Goal: Task Accomplishment & Management: Use online tool/utility

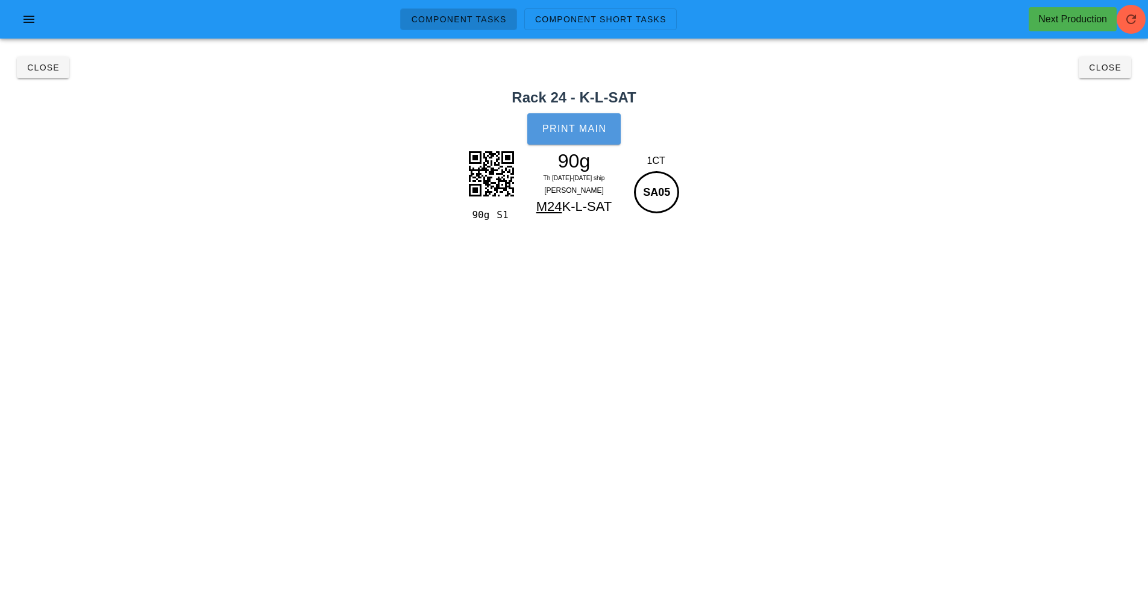
click at [598, 136] on button "Print Main" at bounding box center [573, 128] width 93 height 31
click at [42, 69] on span "Close" at bounding box center [43, 68] width 33 height 10
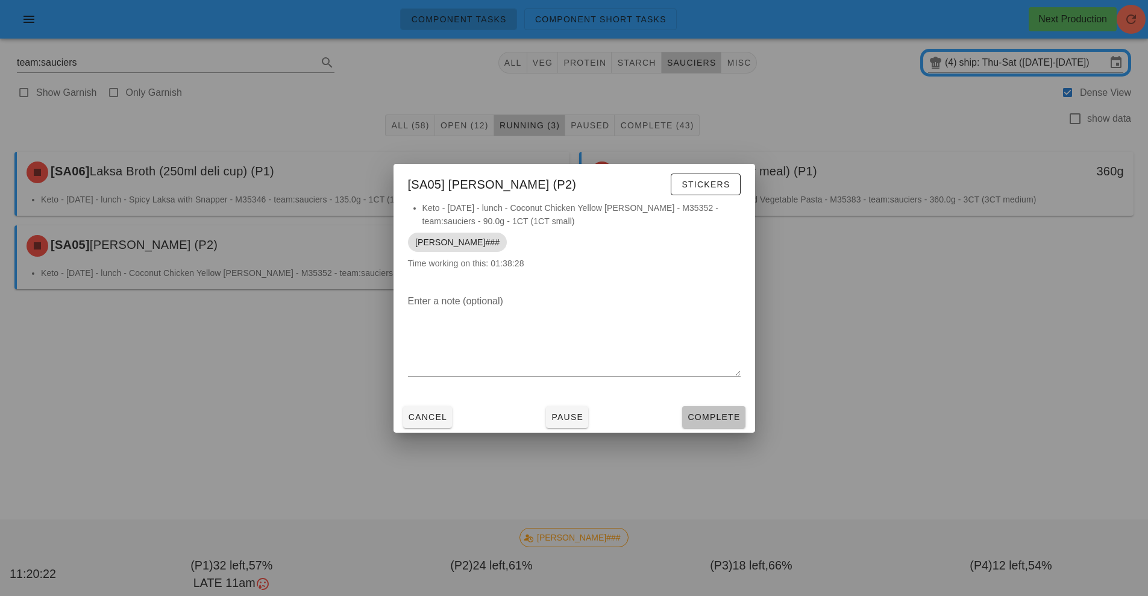
click at [738, 419] on span "Complete" at bounding box center [713, 417] width 53 height 10
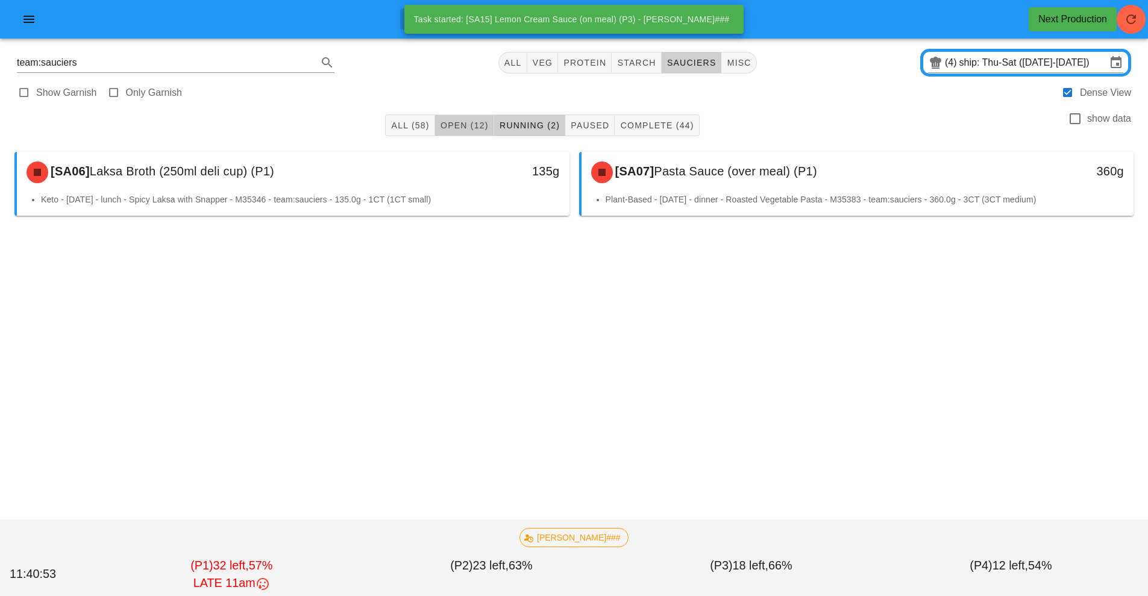
click at [463, 126] on span "Open (12)" at bounding box center [464, 125] width 49 height 10
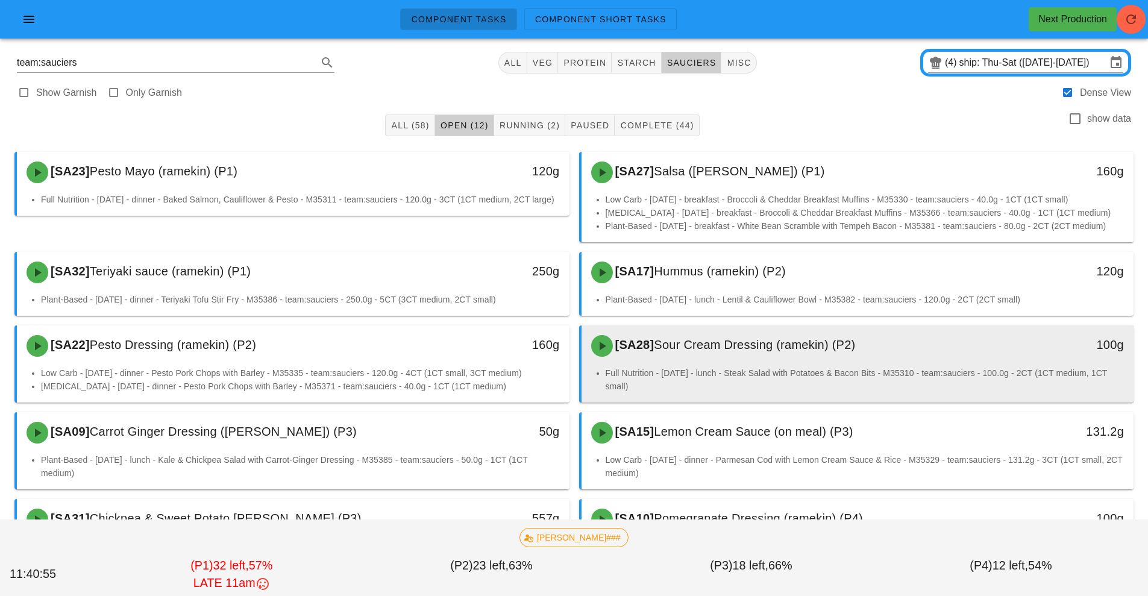
click at [810, 367] on li "Full Nutrition - [DATE] - lunch - Steak Salad with Potatoes & Bacon Bits - M353…" at bounding box center [864, 379] width 519 height 27
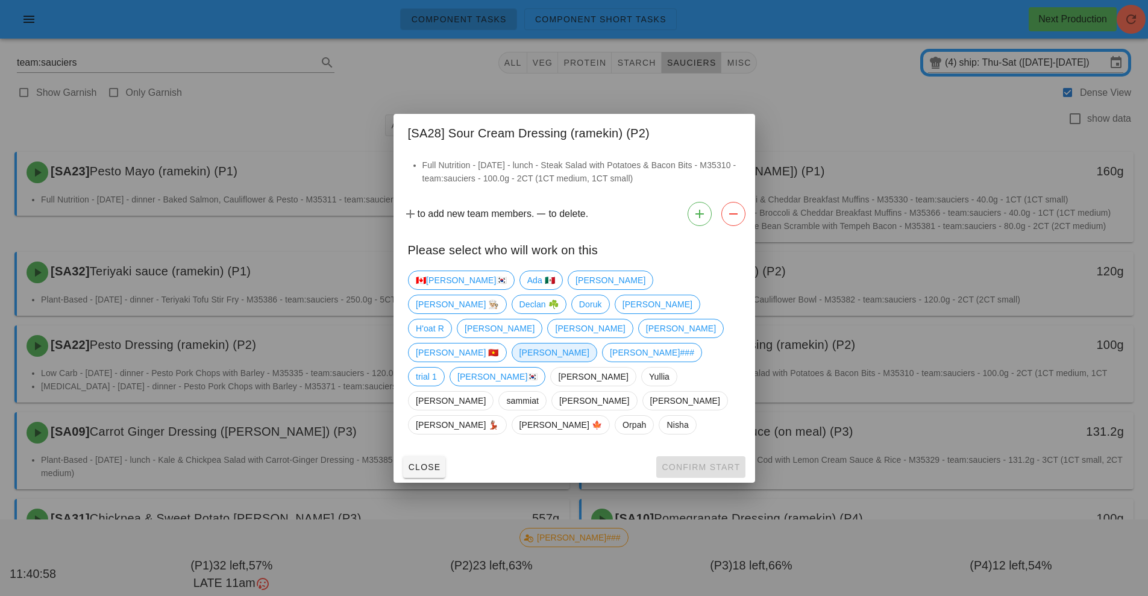
click at [519, 359] on span "[PERSON_NAME]" at bounding box center [554, 352] width 70 height 18
click at [693, 462] on span "Confirm Start" at bounding box center [700, 467] width 79 height 10
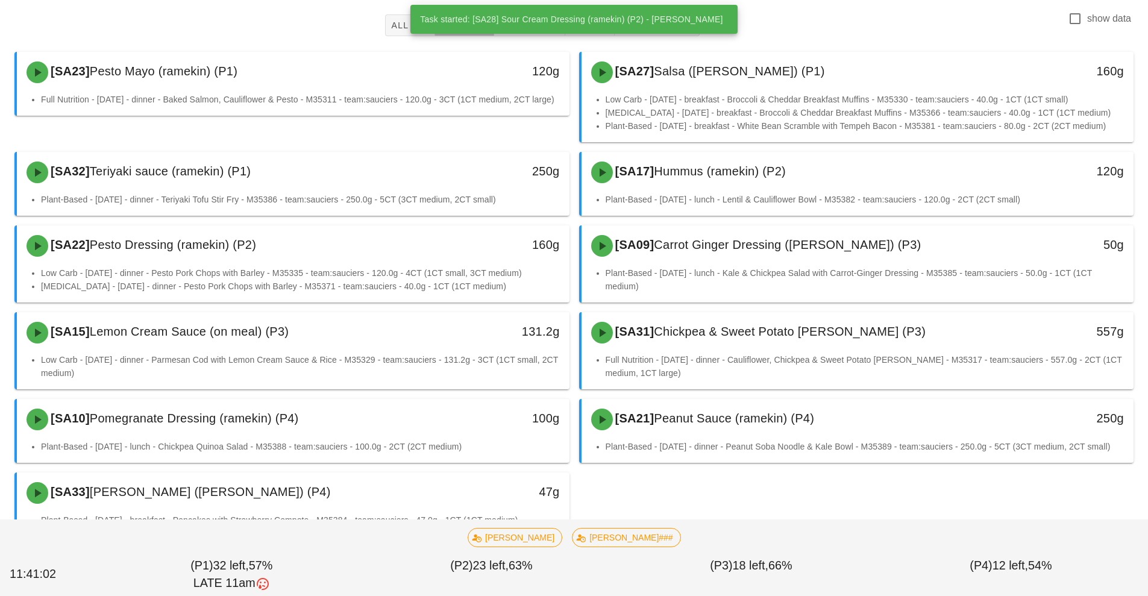
scroll to position [127, 0]
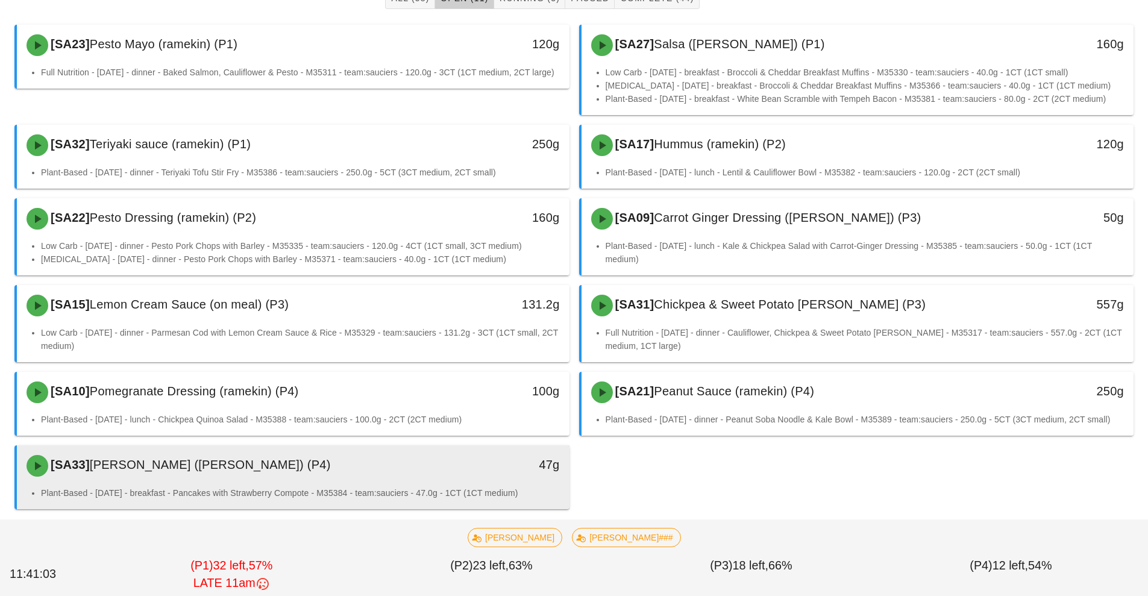
click at [518, 465] on div "47g" at bounding box center [498, 464] width 122 height 19
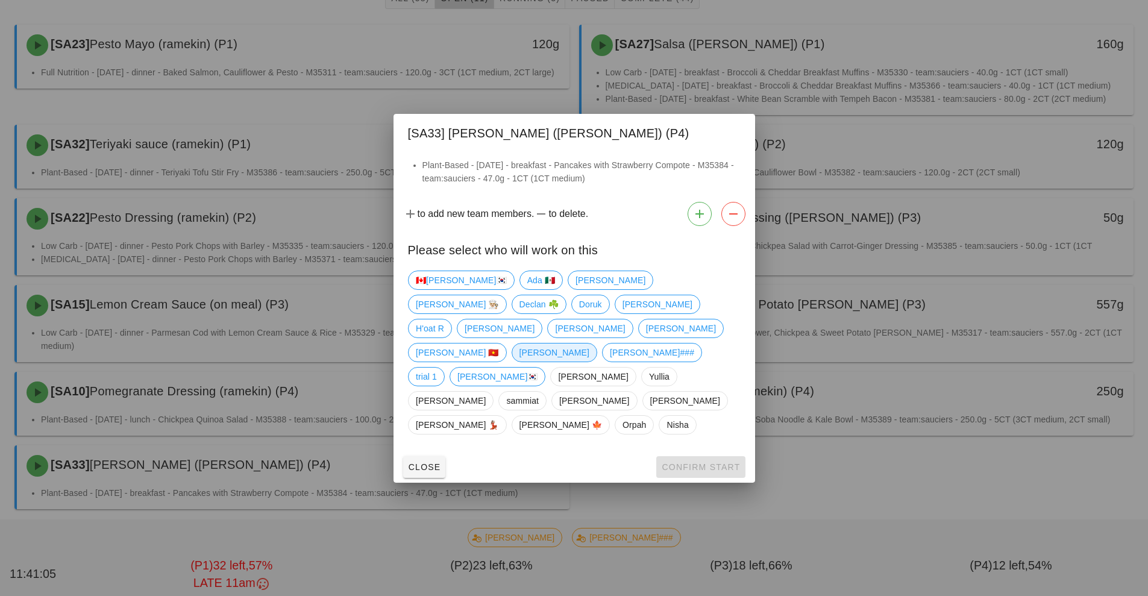
click at [519, 344] on span "[PERSON_NAME]" at bounding box center [554, 352] width 70 height 18
click at [706, 456] on button "Confirm Start" at bounding box center [700, 467] width 89 height 22
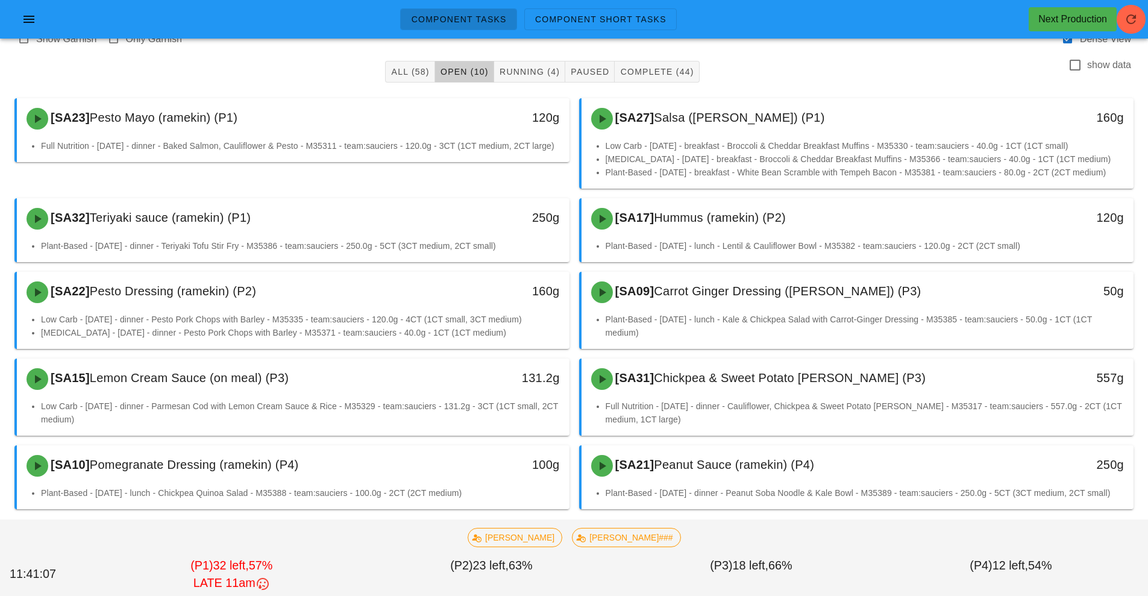
scroll to position [54, 0]
click at [513, 67] on span "Running (4)" at bounding box center [529, 72] width 61 height 10
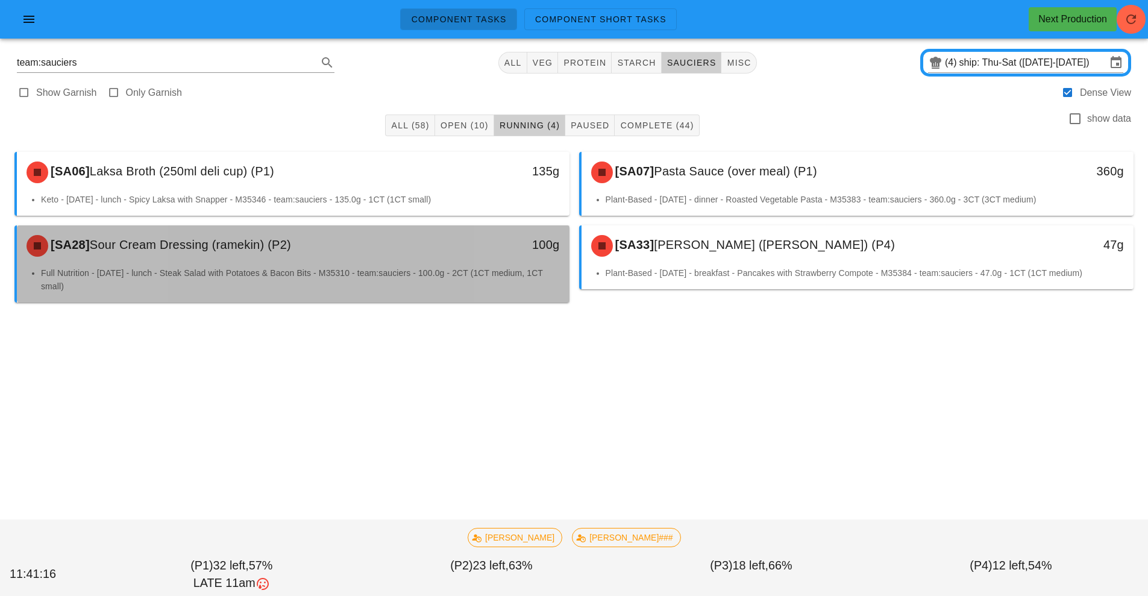
click at [499, 265] on div "[SA28] Sour Cream Dressing (ramekin) (P2) 100g" at bounding box center [293, 245] width 552 height 41
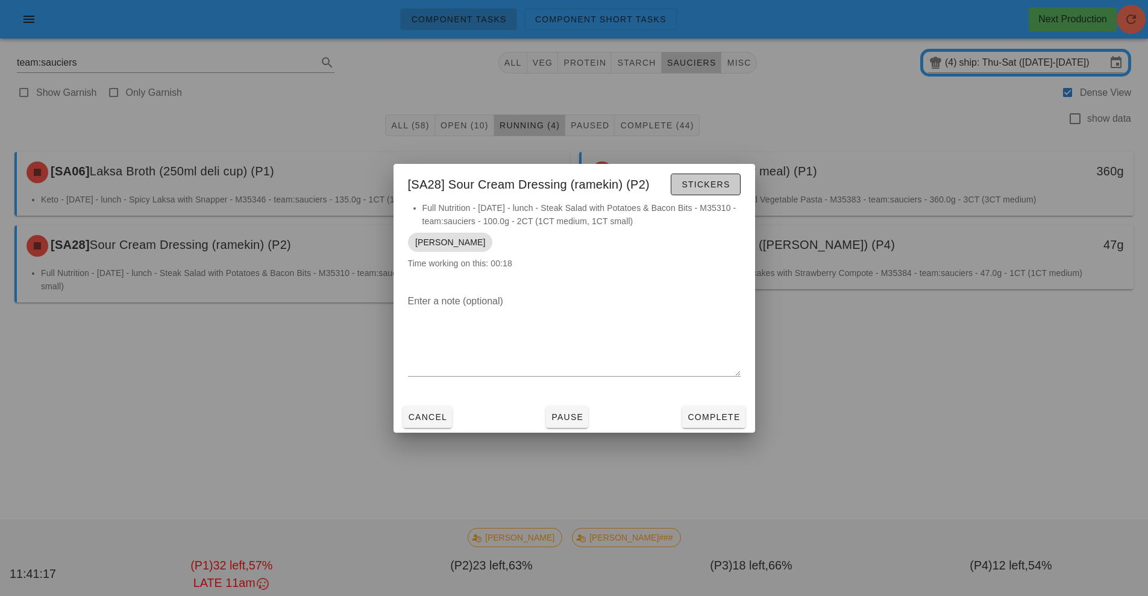
click at [708, 188] on span "Stickers" at bounding box center [705, 185] width 49 height 10
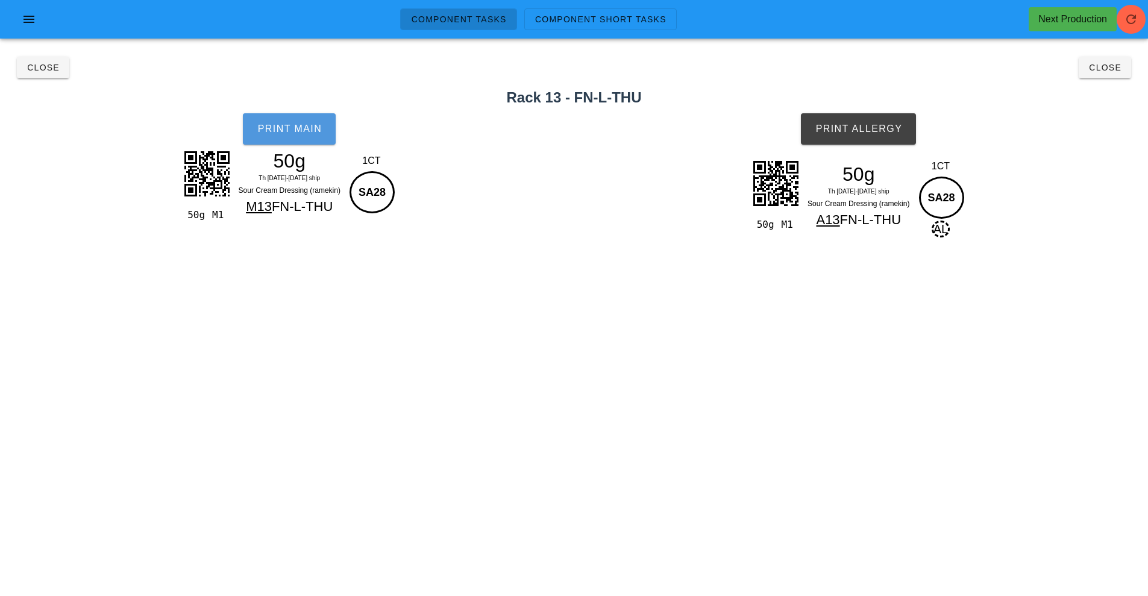
click at [312, 132] on span "Print Main" at bounding box center [289, 128] width 65 height 11
click at [860, 117] on button "Print Allergy" at bounding box center [858, 128] width 115 height 31
click at [1094, 67] on span "Close" at bounding box center [1104, 68] width 33 height 10
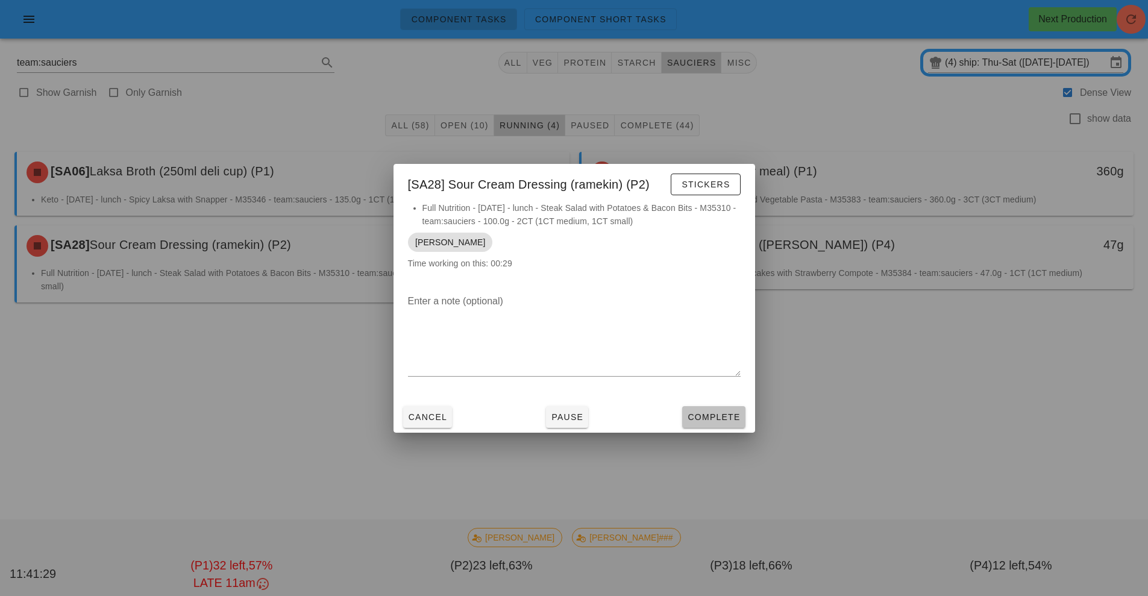
click at [734, 424] on button "Complete" at bounding box center [713, 417] width 63 height 22
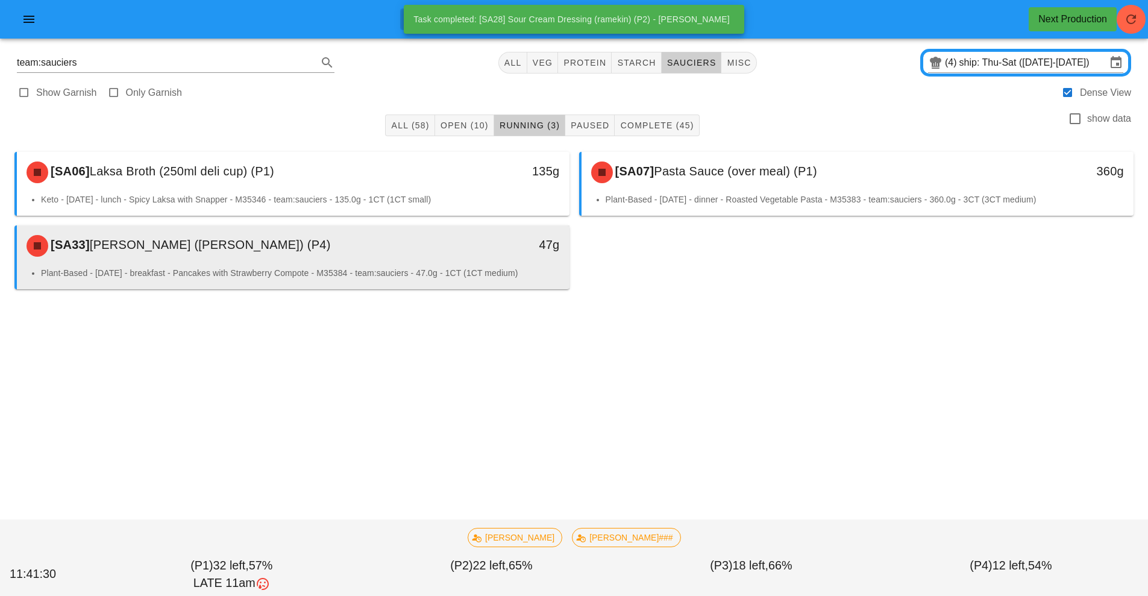
click at [405, 251] on div "[SA33] [PERSON_NAME] ([PERSON_NAME]) (P4)" at bounding box center [224, 246] width 410 height 36
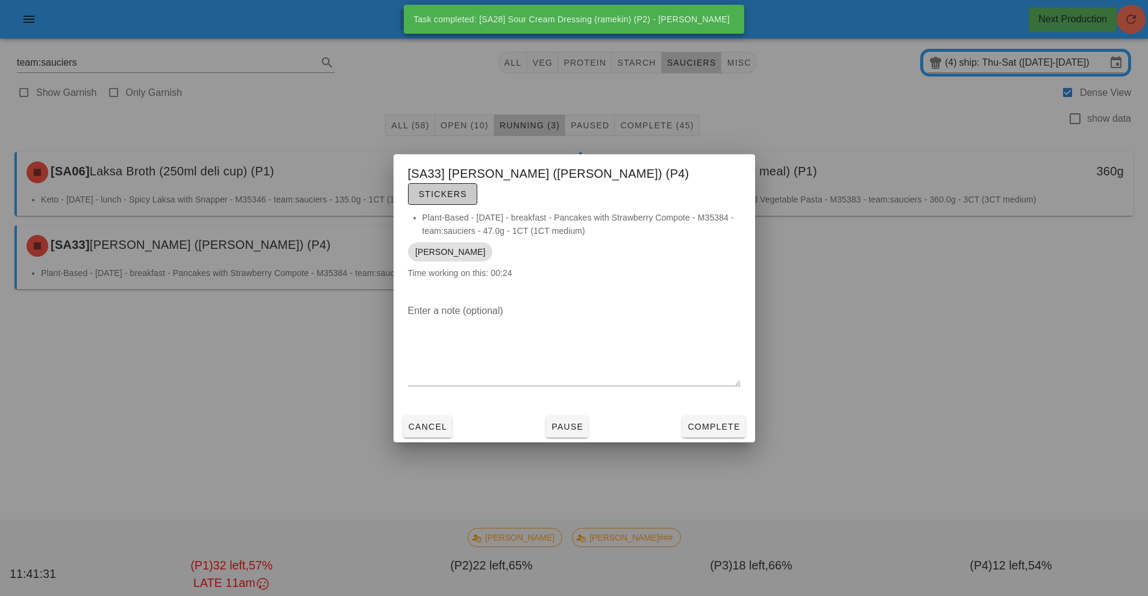
click at [467, 189] on span "Stickers" at bounding box center [442, 194] width 49 height 10
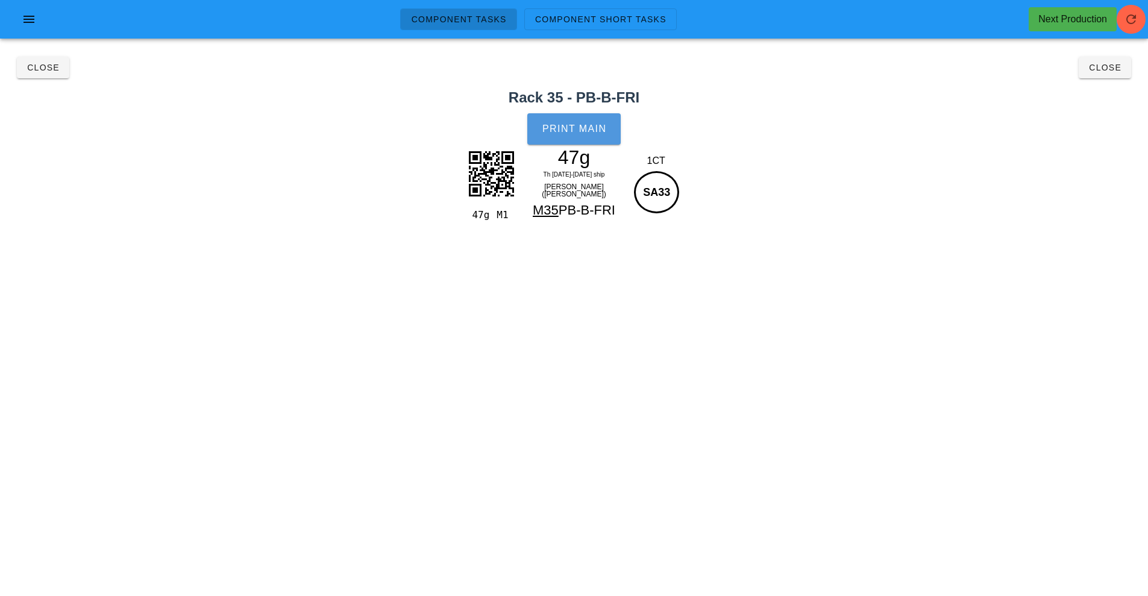
click at [598, 133] on span "Print Main" at bounding box center [574, 128] width 65 height 11
click at [1103, 75] on button "Close" at bounding box center [1104, 68] width 52 height 22
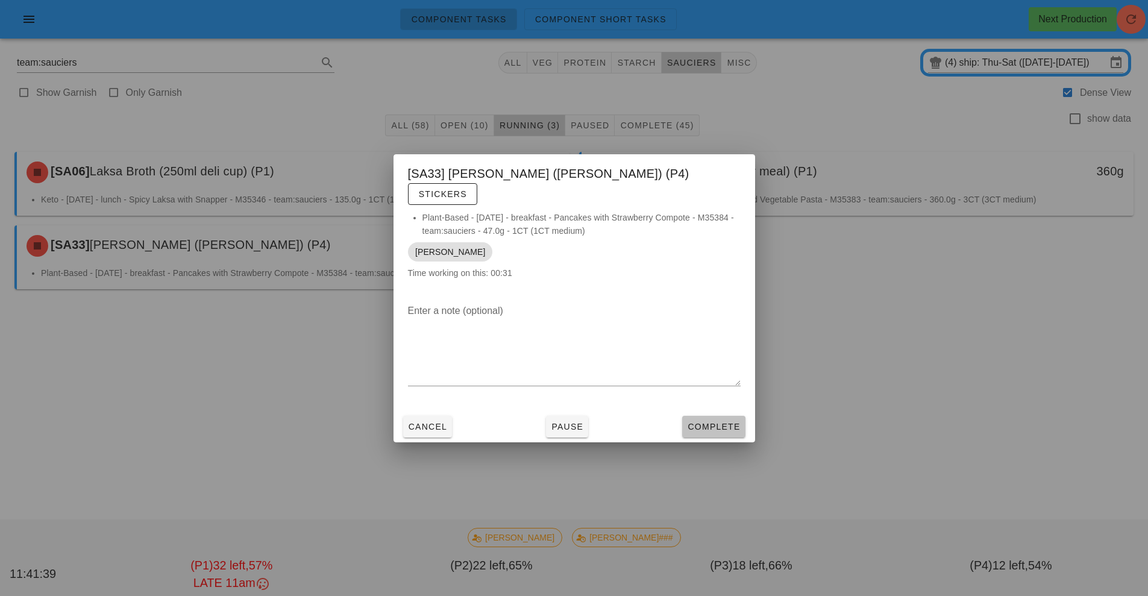
click at [710, 422] on span "Complete" at bounding box center [713, 427] width 53 height 10
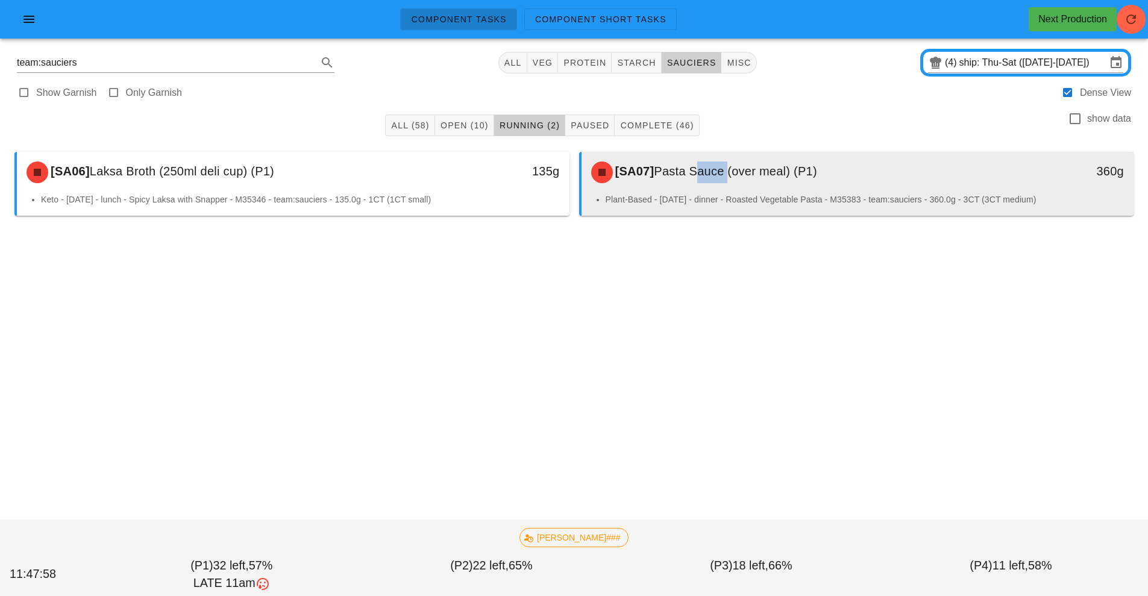
click at [851, 198] on li "Plant-Based - [DATE] - dinner - Roasted Vegetable Pasta - M35383 - team:saucier…" at bounding box center [864, 199] width 519 height 13
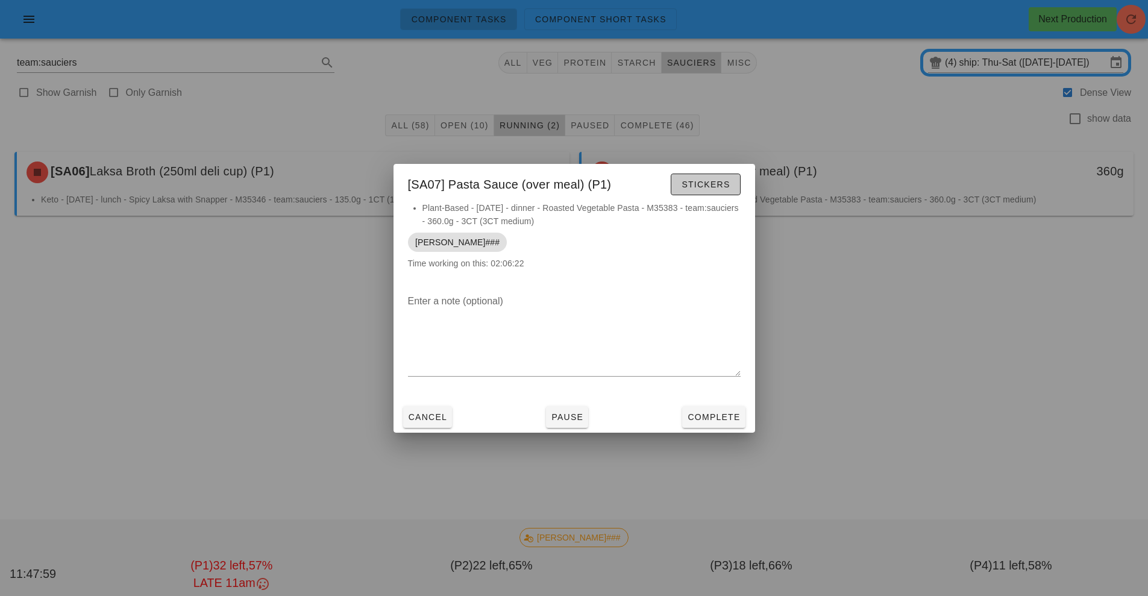
click at [710, 181] on span "Stickers" at bounding box center [705, 185] width 49 height 10
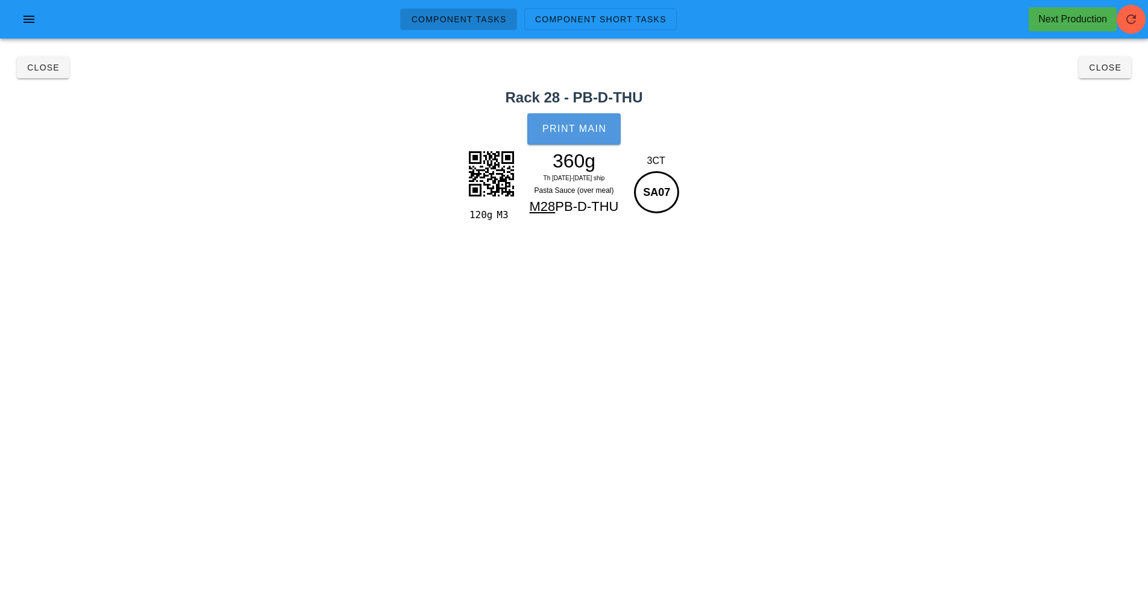
click at [603, 124] on span "Print Main" at bounding box center [574, 128] width 65 height 11
click at [41, 66] on span "Close" at bounding box center [43, 68] width 33 height 10
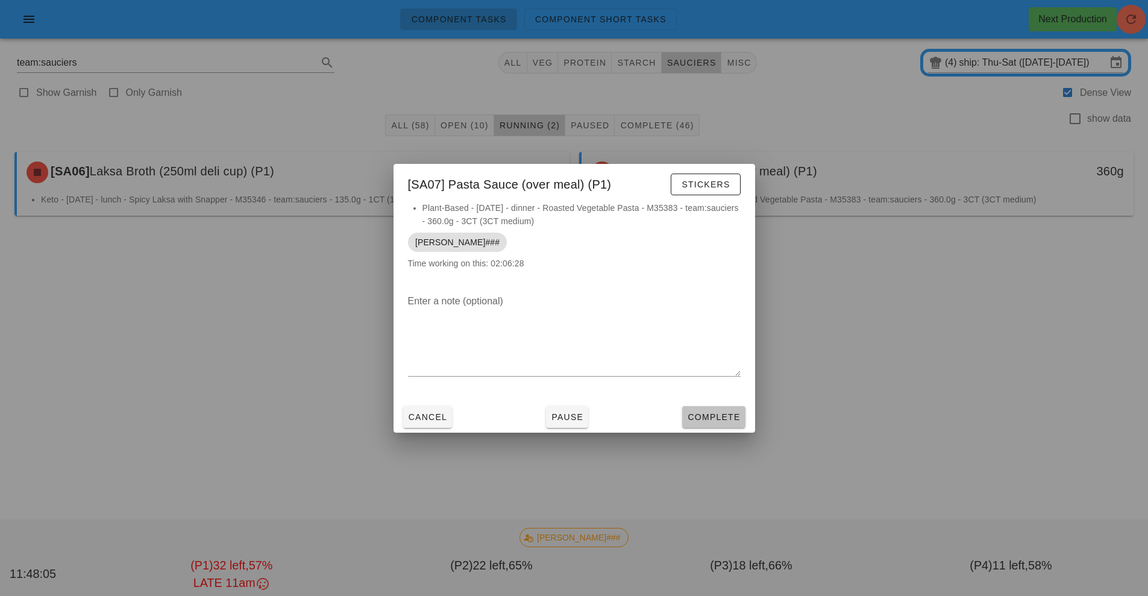
click at [723, 413] on span "Complete" at bounding box center [713, 417] width 53 height 10
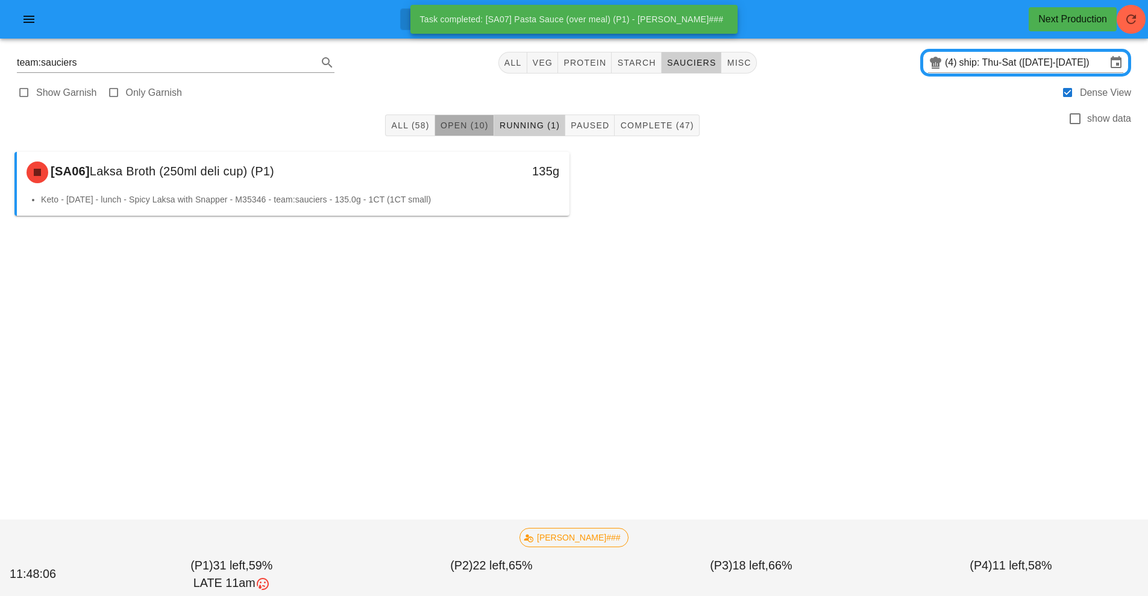
click at [475, 124] on span "Open (10)" at bounding box center [464, 125] width 49 height 10
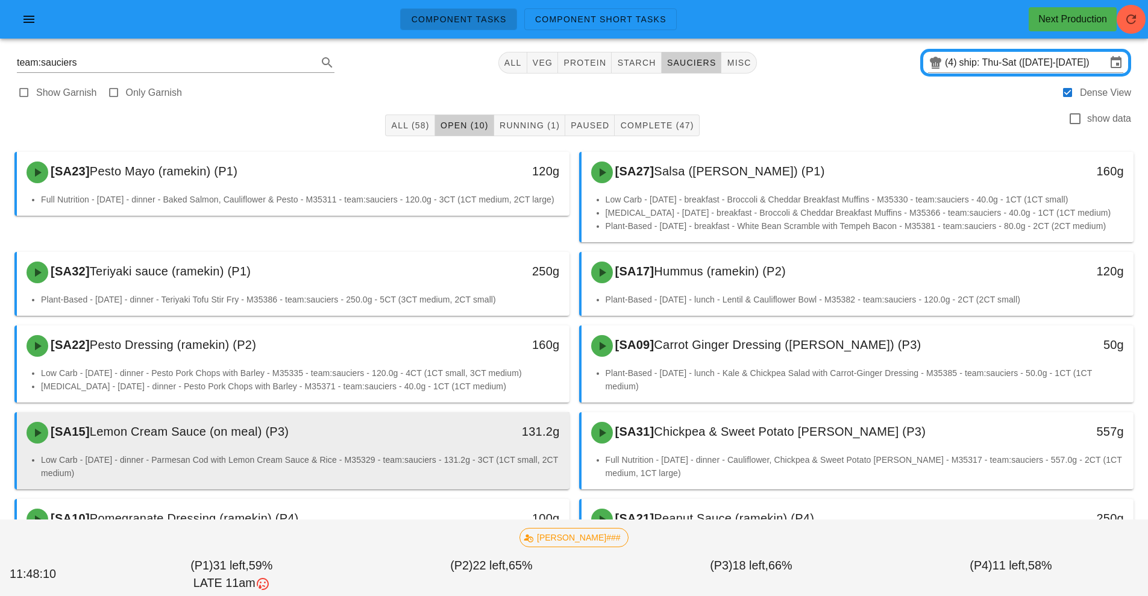
click at [345, 460] on li "Low Carb - [DATE] - dinner - Parmesan Cod with Lemon Cream Sauce & Rice - M3532…" at bounding box center [300, 466] width 519 height 27
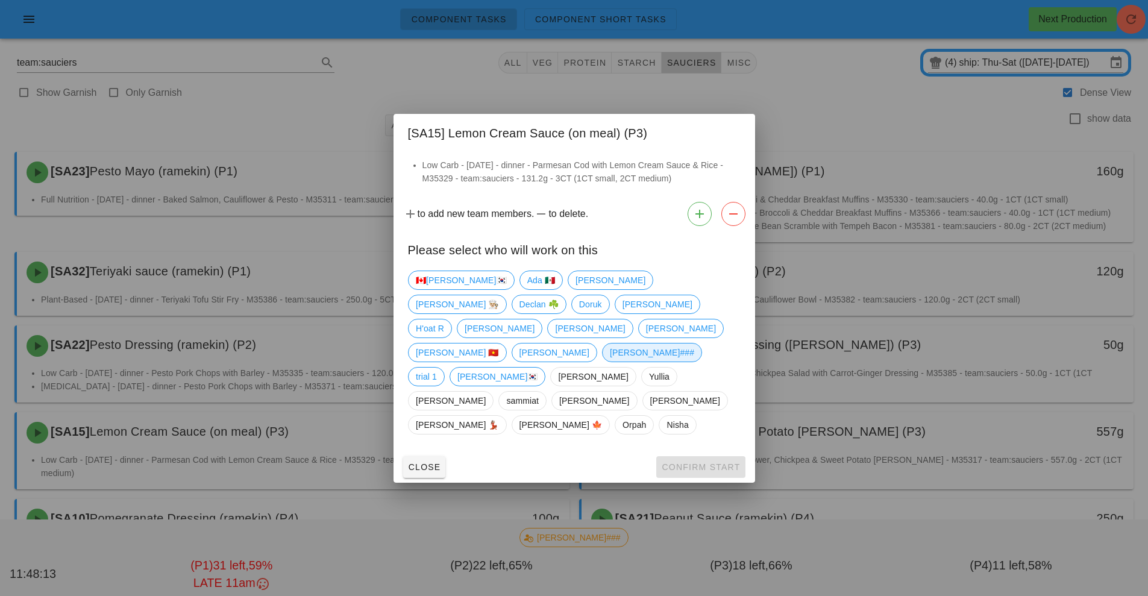
click at [609, 352] on span "[PERSON_NAME]###" at bounding box center [651, 352] width 84 height 18
click at [707, 462] on span "Confirm Start" at bounding box center [700, 467] width 79 height 10
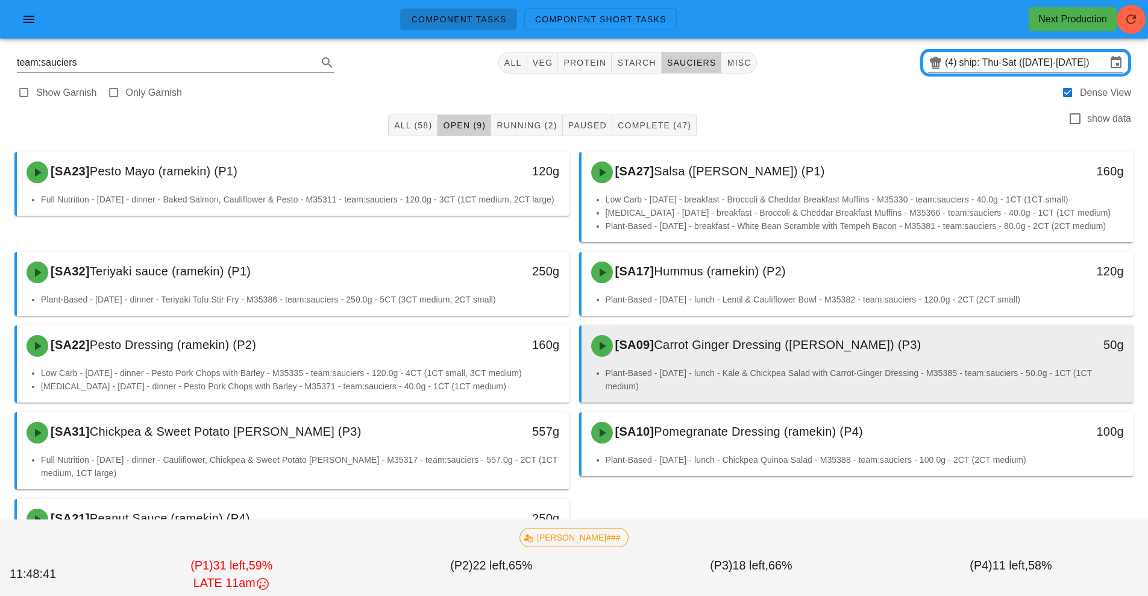
click at [730, 361] on div "[SA09] Carrot Ginger Dressing (ramekin) (P3)" at bounding box center [789, 346] width 410 height 36
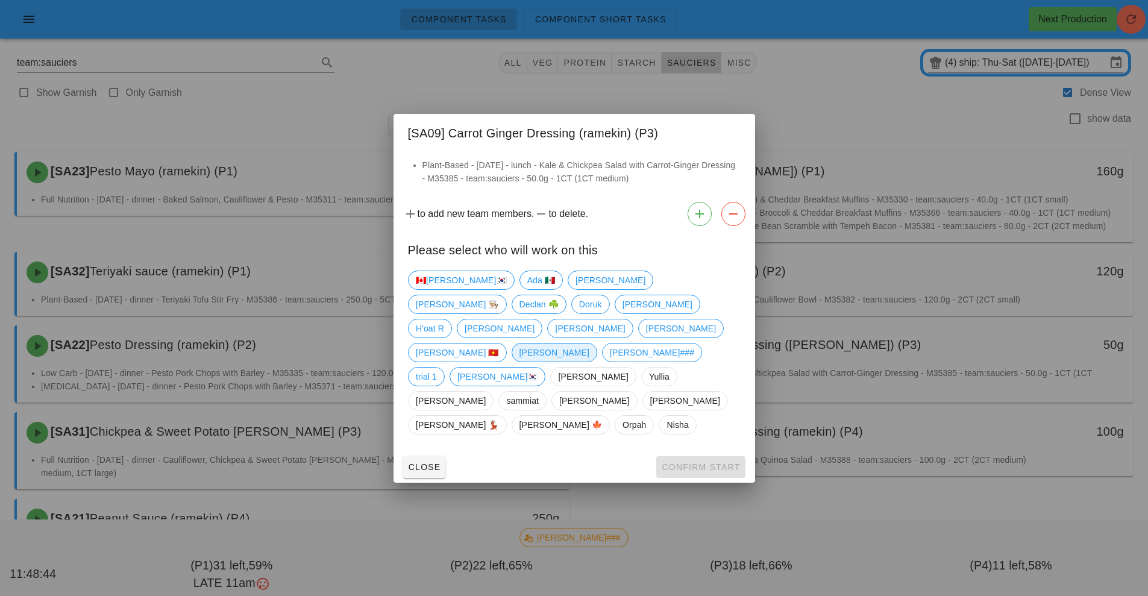
click at [519, 361] on span "[PERSON_NAME]" at bounding box center [554, 352] width 70 height 18
click at [695, 462] on span "Confirm Start" at bounding box center [700, 467] width 79 height 10
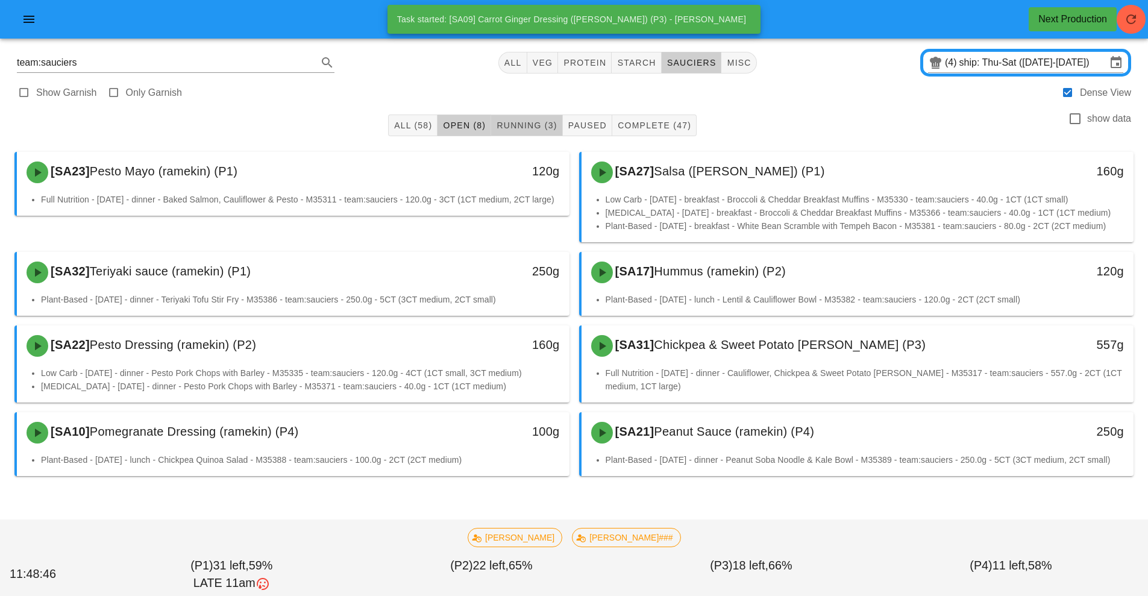
click at [550, 125] on span "Running (3)" at bounding box center [526, 125] width 61 height 10
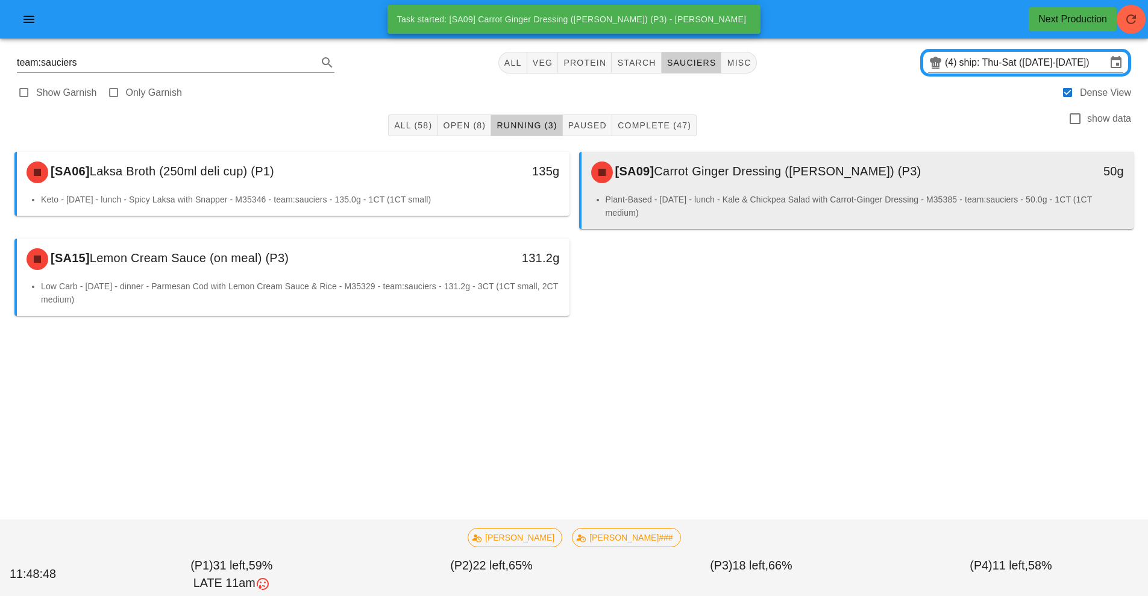
click at [710, 196] on li "Plant-Based - [DATE] - lunch - Kale & Chickpea Salad with Carrot-Ginger Dressin…" at bounding box center [864, 206] width 519 height 27
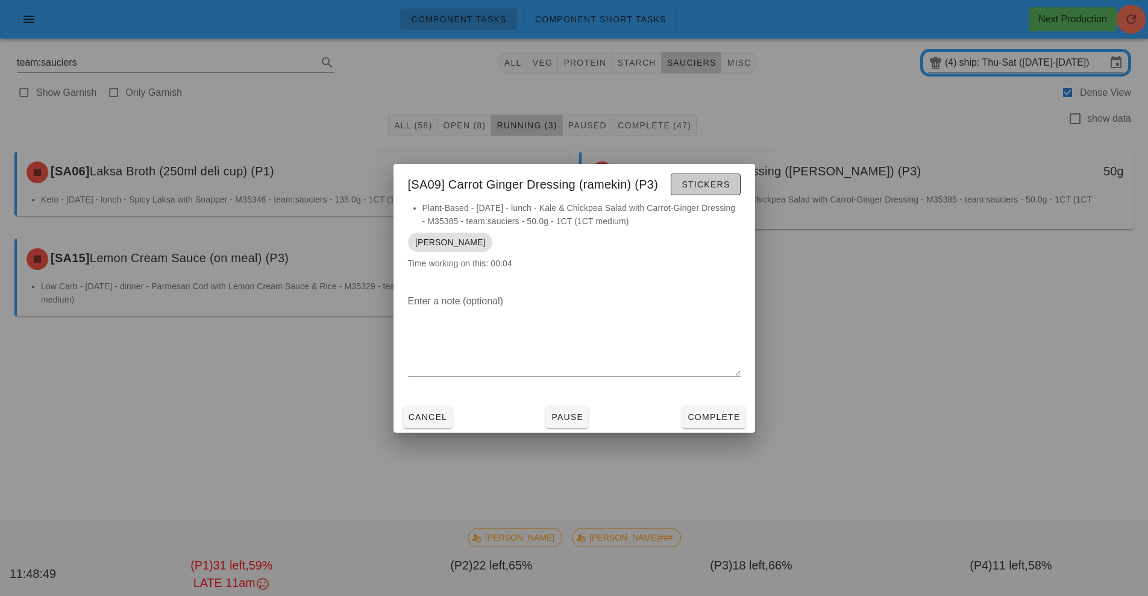
click at [715, 182] on span "Stickers" at bounding box center [705, 185] width 49 height 10
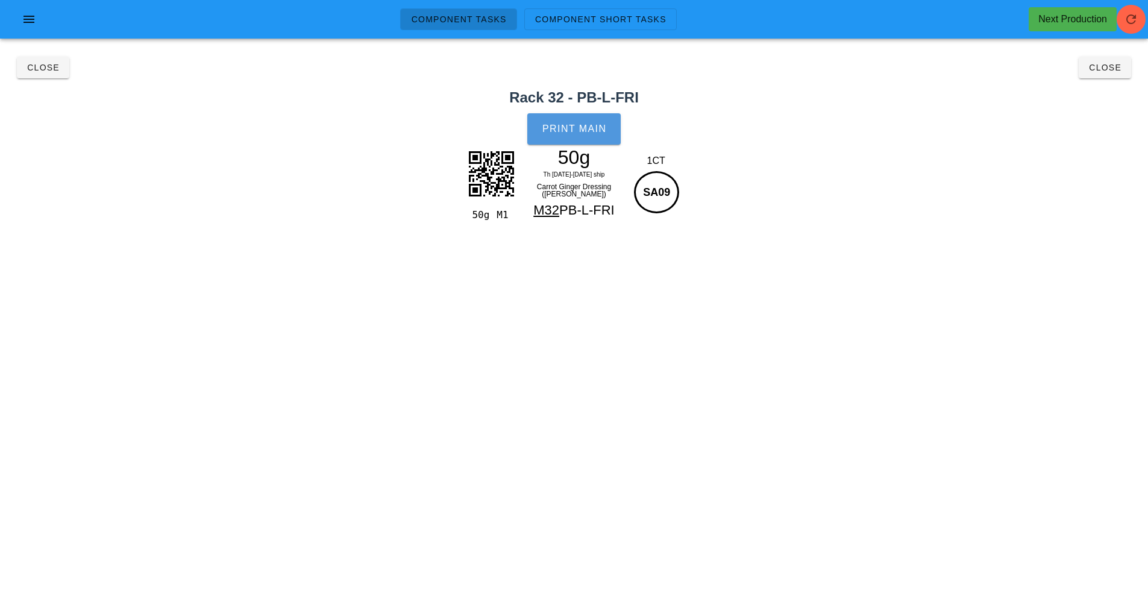
click at [610, 120] on button "Print Main" at bounding box center [573, 128] width 93 height 31
click at [48, 73] on button "Close" at bounding box center [43, 68] width 52 height 22
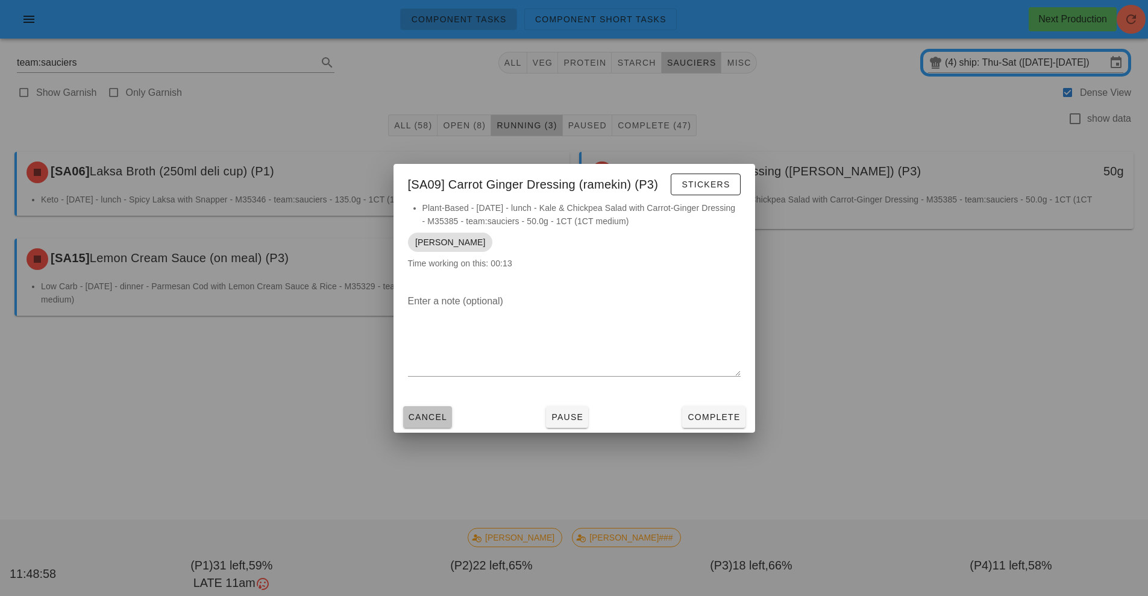
click at [438, 417] on span "Cancel" at bounding box center [428, 417] width 40 height 10
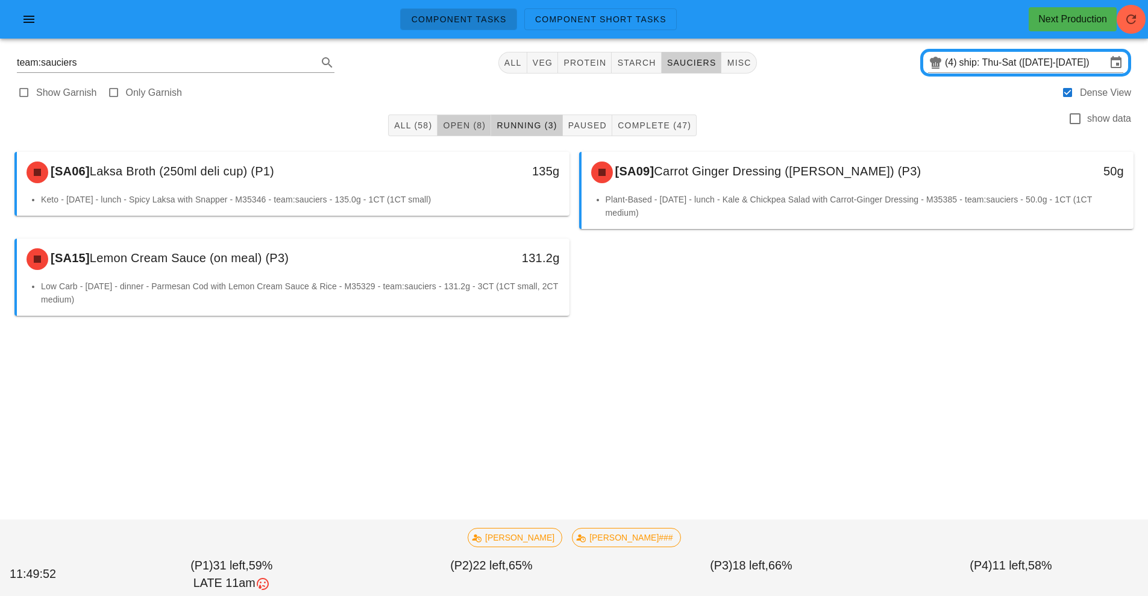
click at [466, 117] on button "Open (8)" at bounding box center [464, 125] width 54 height 22
